Goal: Task Accomplishment & Management: Manage account settings

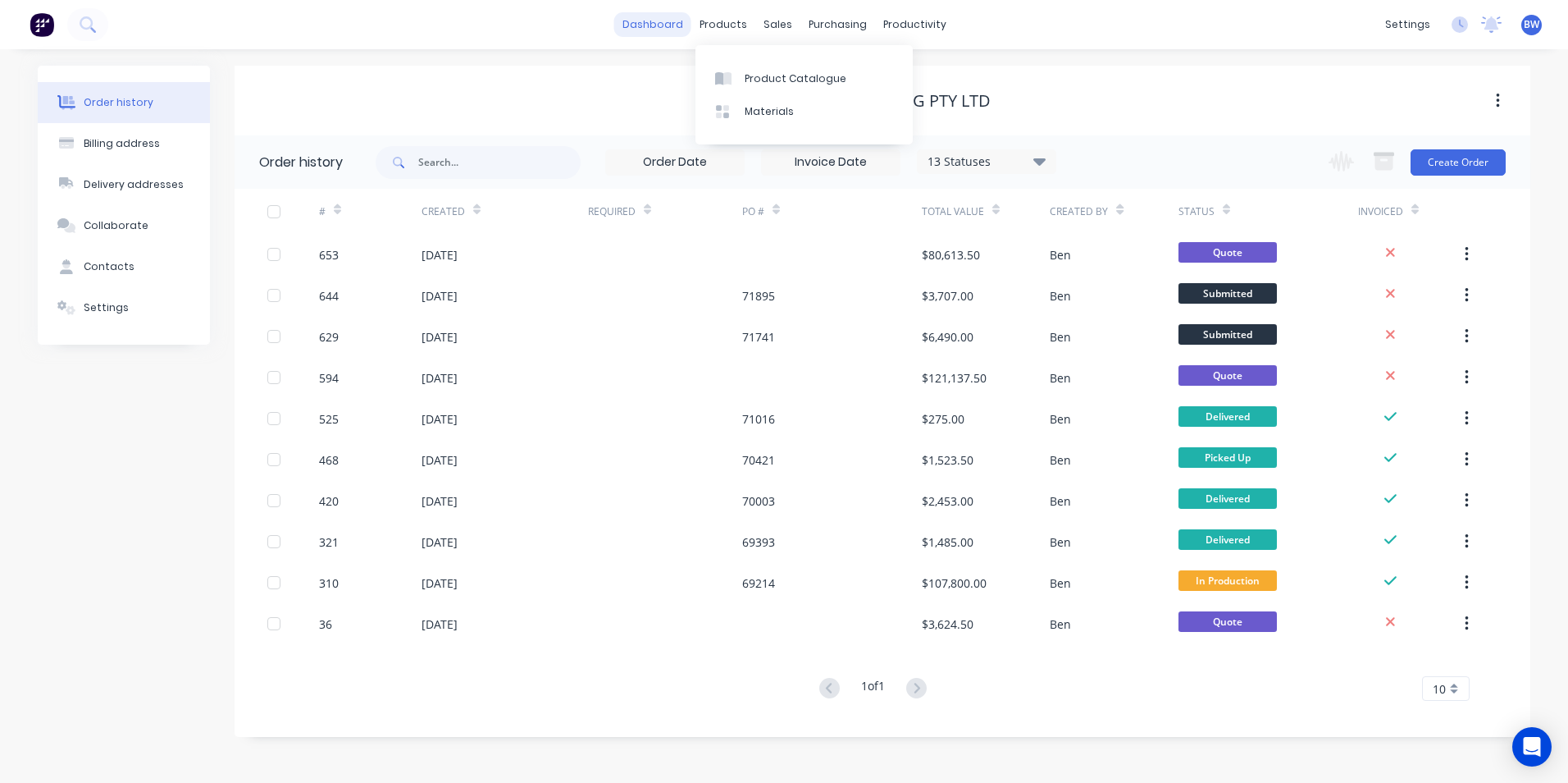
click at [682, 30] on link "dashboard" at bounding box center [653, 24] width 77 height 24
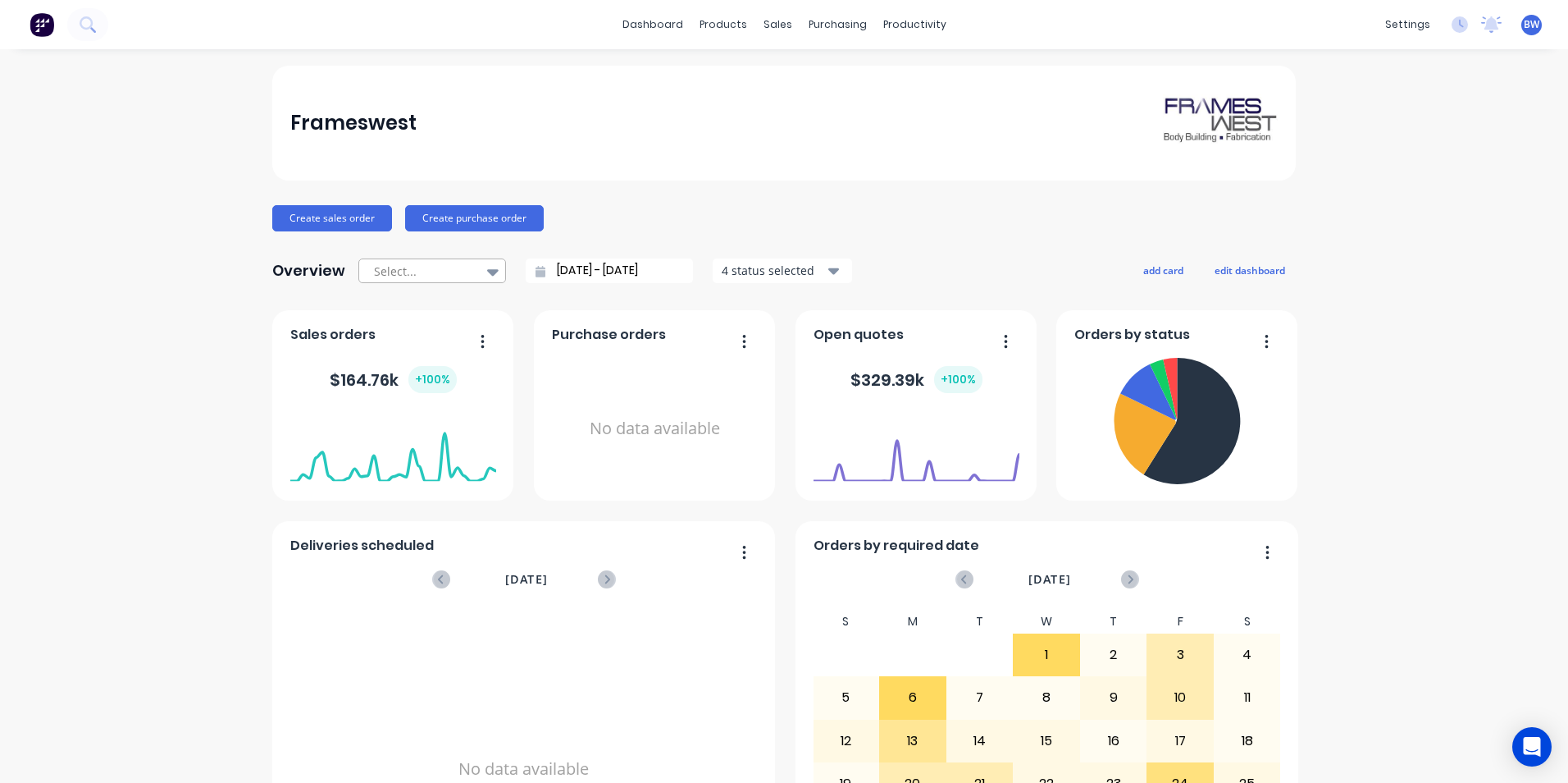
click at [472, 268] on div "Select..." at bounding box center [423, 271] width 113 height 24
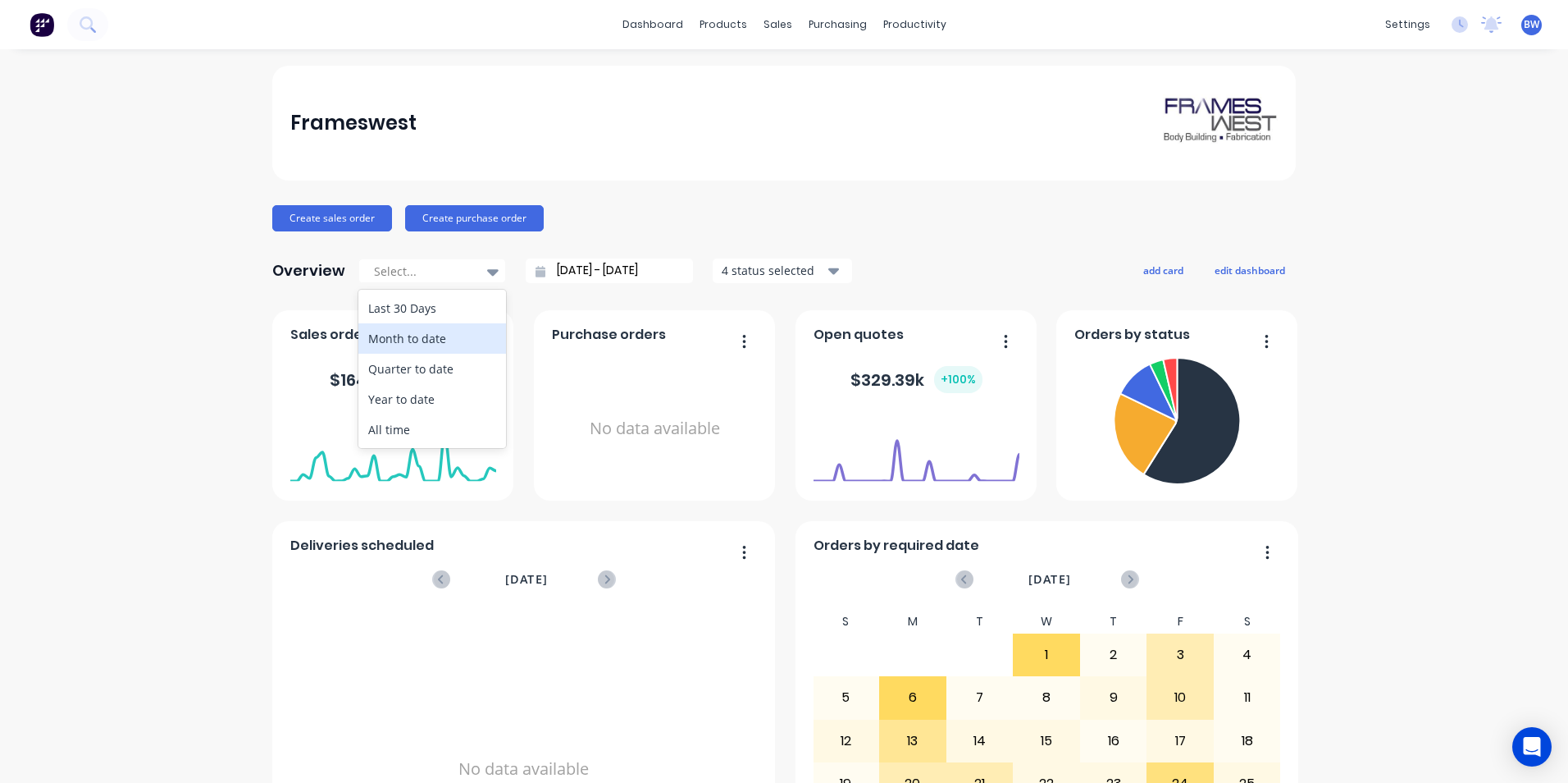
click at [452, 324] on div "Month to date" at bounding box center [432, 338] width 148 height 30
type input "[DATE] - [DATE]"
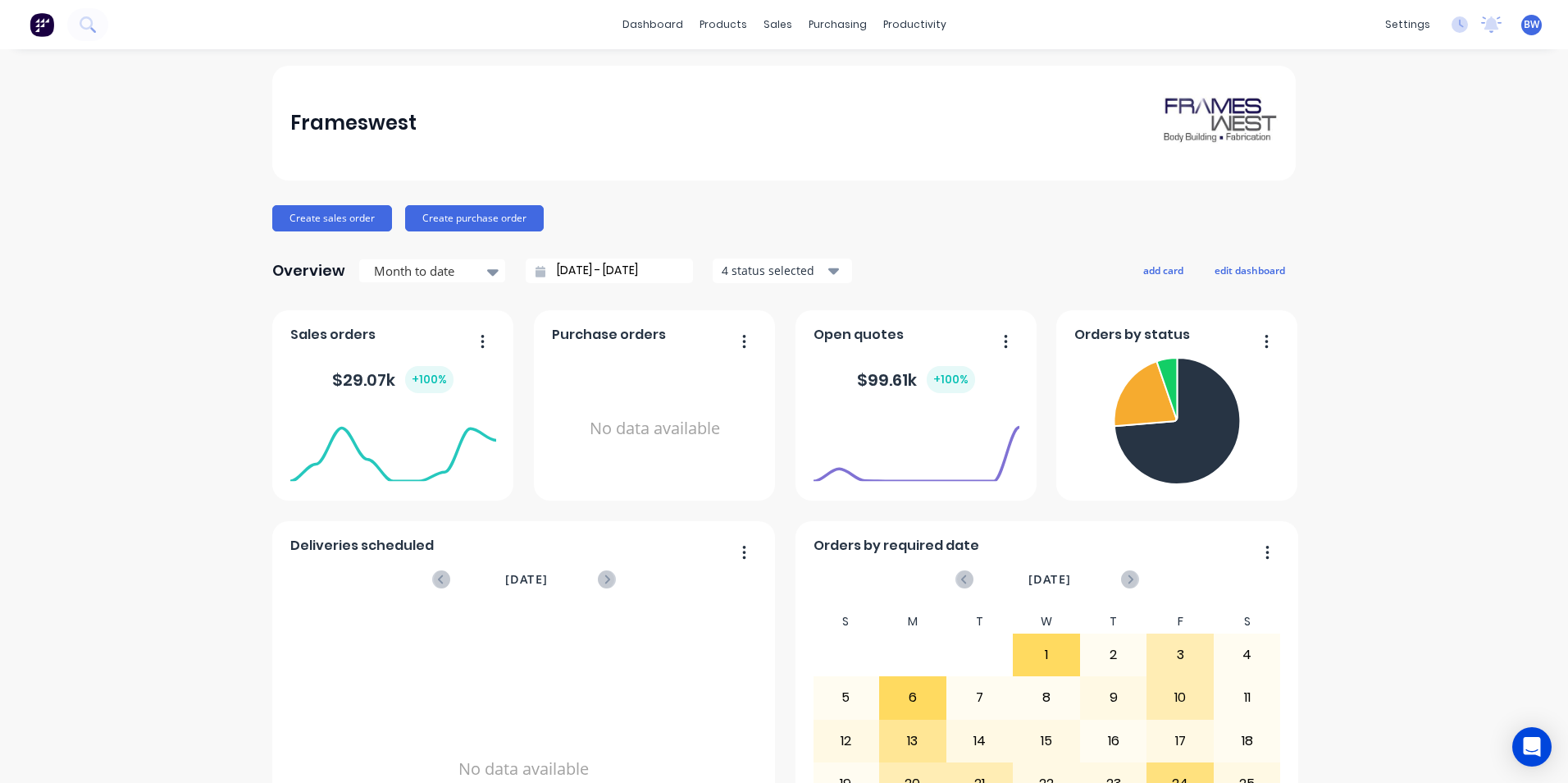
click at [1525, 25] on span "BW" at bounding box center [1532, 24] width 15 height 14
click at [1372, 210] on div "Sign out" at bounding box center [1394, 205] width 44 height 14
click at [1394, 206] on div "Sign out" at bounding box center [1394, 205] width 44 height 14
click at [1385, 212] on div "Sign out" at bounding box center [1394, 205] width 44 height 14
